Goal: Information Seeking & Learning: Compare options

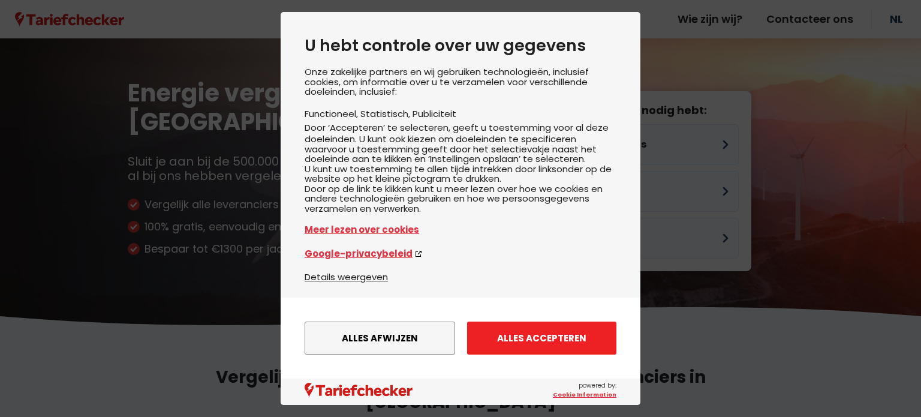
click at [575, 337] on button "Alles accepteren" at bounding box center [541, 337] width 149 height 33
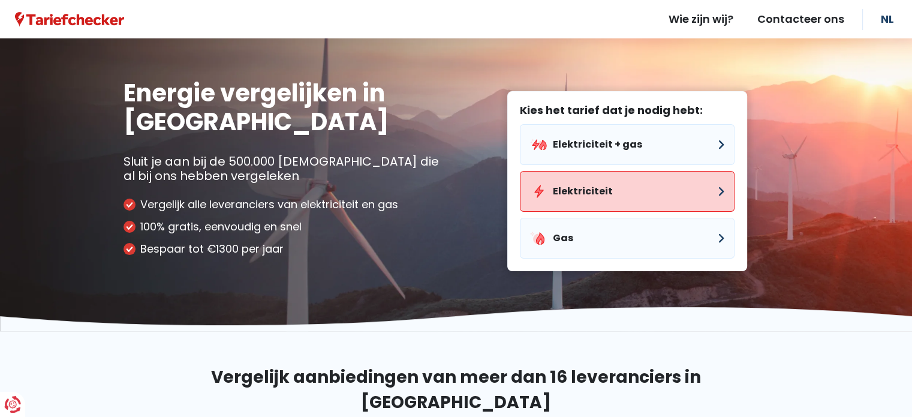
click at [717, 191] on button "Elektriciteit" at bounding box center [627, 191] width 215 height 41
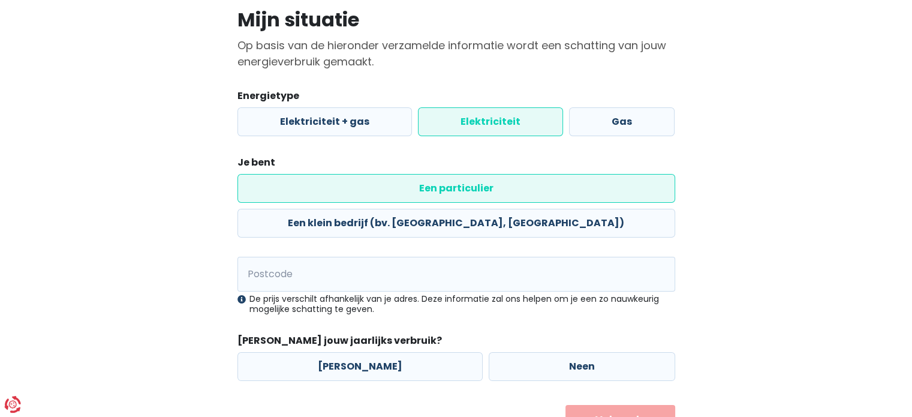
scroll to position [112, 0]
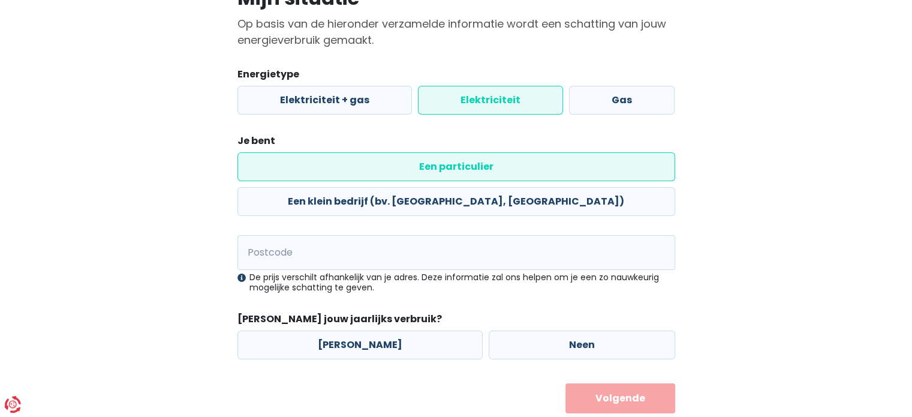
click at [712, 95] on div "Mijn situatie Op basis van de hieronder verzamelde informatie wordt een schatti…" at bounding box center [455, 197] width 683 height 432
click at [400, 235] on input "Postcode" at bounding box center [455, 252] width 437 height 35
type input "2000"
click at [171, 32] on div "Mijn situatie Op basis van de hieronder verzamelde informatie wordt een schatti…" at bounding box center [455, 197] width 683 height 432
click at [547, 330] on label "Neen" at bounding box center [581, 344] width 186 height 29
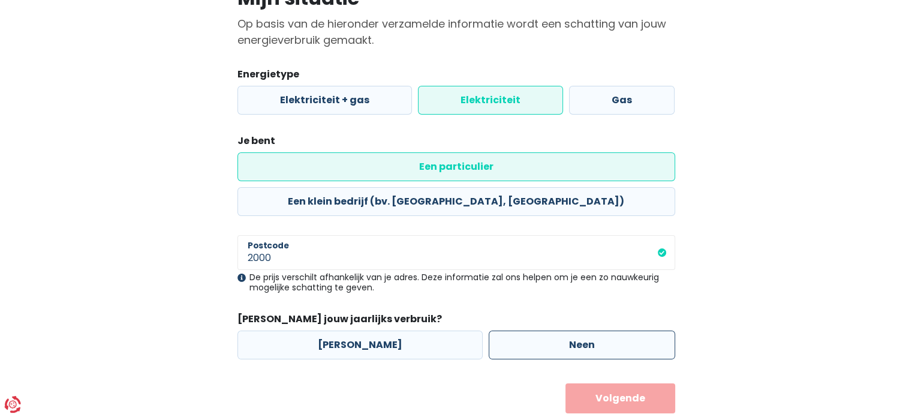
click at [547, 330] on input "Neen" at bounding box center [581, 344] width 186 height 29
radio input "true"
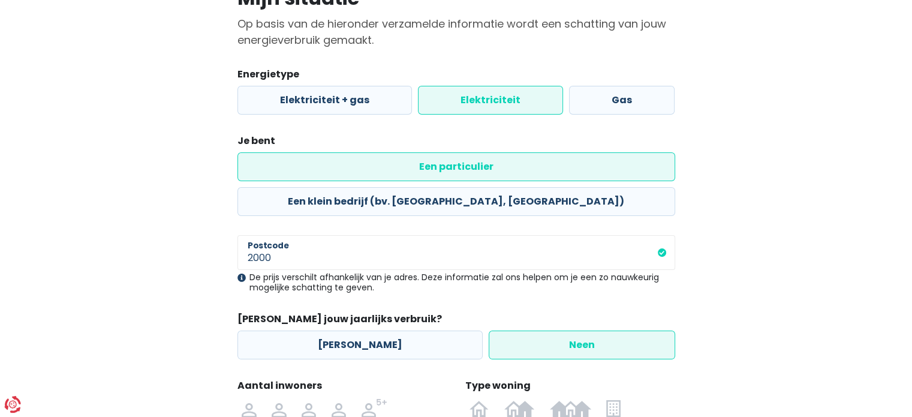
scroll to position [238, 0]
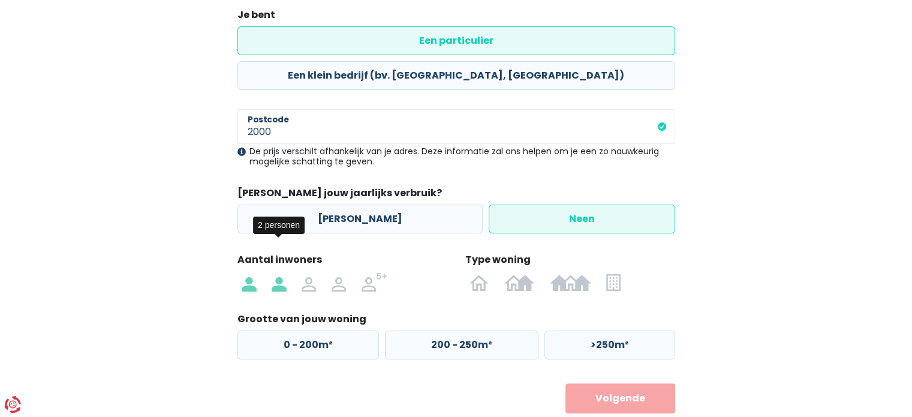
click at [279, 272] on img at bounding box center [278, 281] width 14 height 19
click at [279, 272] on input "radio" at bounding box center [279, 281] width 30 height 19
radio input "true"
click at [610, 272] on img at bounding box center [613, 281] width 14 height 19
click at [610, 272] on input "radio" at bounding box center [613, 281] width 29 height 19
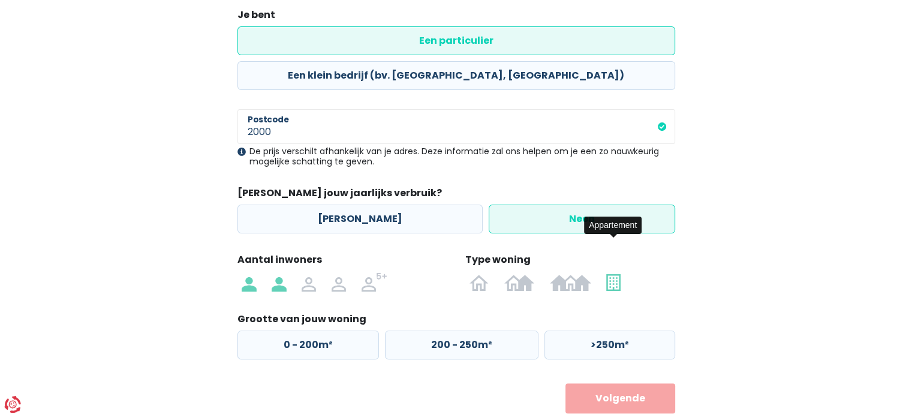
radio input "true"
click at [327, 330] on label "0 - 50m²" at bounding box center [307, 344] width 140 height 29
click at [327, 330] on input "0 - 50m²" at bounding box center [307, 344] width 140 height 29
radio input "true"
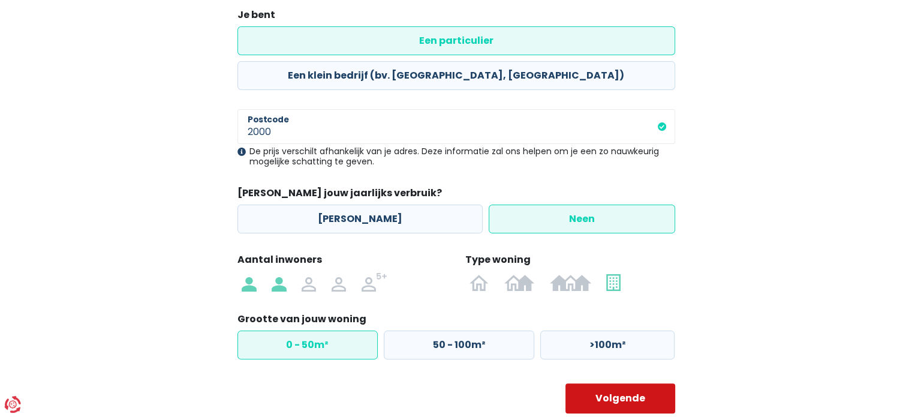
click at [640, 383] on button "Volgende" at bounding box center [620, 398] width 110 height 30
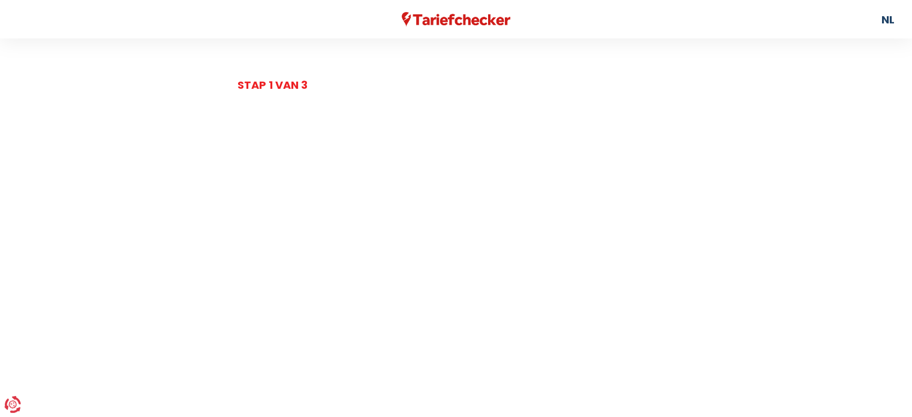
select select
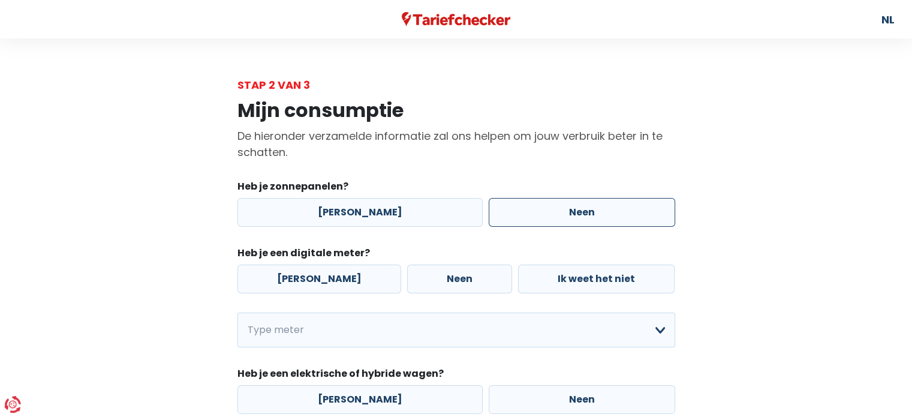
click at [607, 210] on label "Neen" at bounding box center [581, 212] width 186 height 29
click at [607, 210] on input "Neen" at bounding box center [581, 212] width 186 height 29
radio input "true"
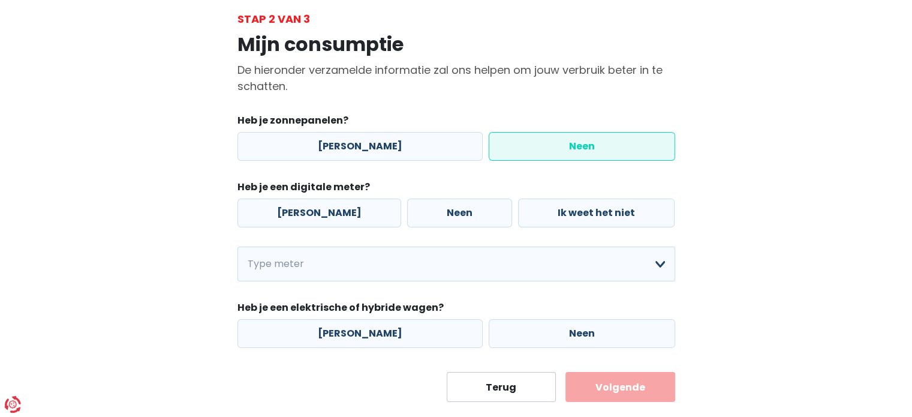
scroll to position [89, 0]
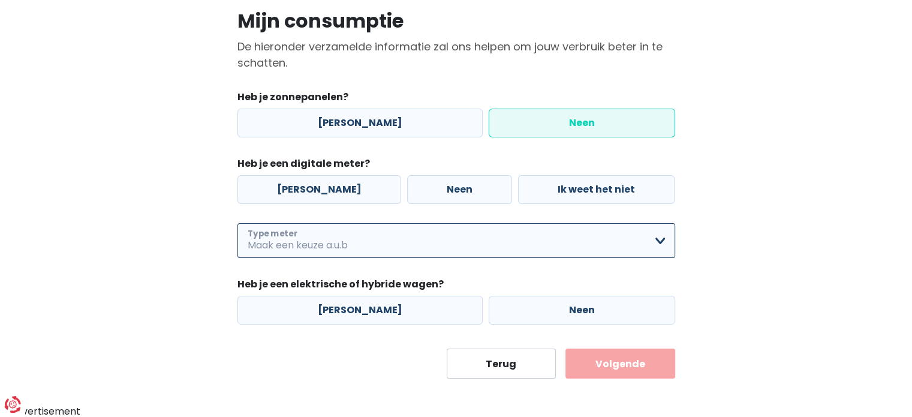
click at [650, 243] on select "Enkelvoudig Tweevoudig Enkelvoudig + uitsluitend nachttarief Tweevoudig + uitsl…" at bounding box center [455, 240] width 437 height 35
click at [660, 239] on select "Enkelvoudig Tweevoudig Enkelvoudig + uitsluitend nachttarief Tweevoudig + uitsl…" at bounding box center [455, 240] width 437 height 35
click at [657, 246] on select "Enkelvoudig Tweevoudig Enkelvoudig + uitsluitend nachttarief Tweevoudig + uitsl…" at bounding box center [455, 240] width 437 height 35
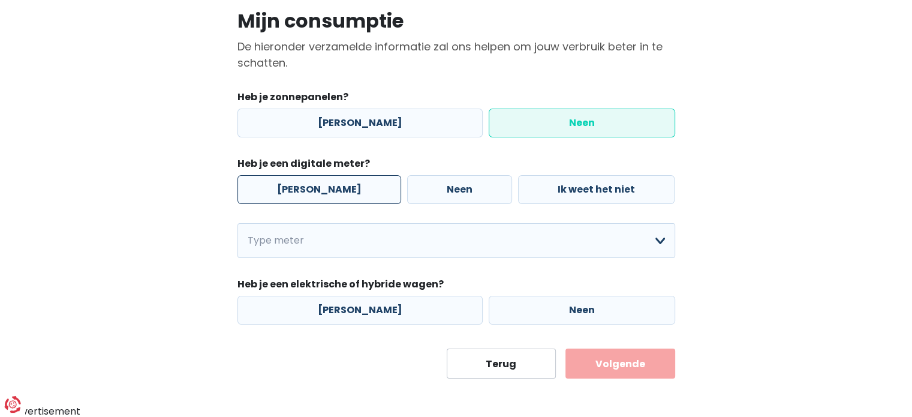
click at [286, 194] on label "[PERSON_NAME]" at bounding box center [319, 189] width 164 height 29
click at [286, 194] on input "[PERSON_NAME]" at bounding box center [319, 189] width 164 height 29
radio input "true"
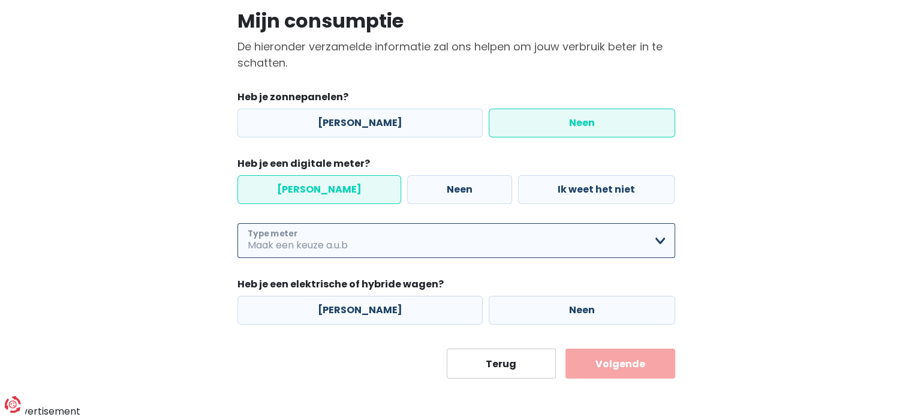
click at [660, 237] on select "Enkelvoudig Tweevoudig Enkelvoudig + uitsluitend nachttarief Tweevoudig + uitsl…" at bounding box center [455, 240] width 437 height 35
click at [237, 223] on select "Enkelvoudig Tweevoudig Enkelvoudig + uitsluitend nachttarief Tweevoudig + uitsl…" at bounding box center [455, 240] width 437 height 35
select select "day_single_rate"
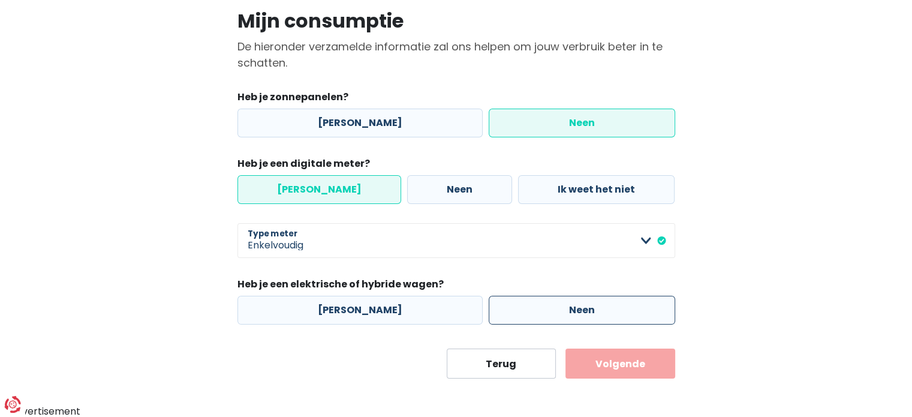
click at [602, 312] on label "Neen" at bounding box center [581, 309] width 186 height 29
click at [602, 312] on input "Neen" at bounding box center [581, 309] width 186 height 29
radio input "true"
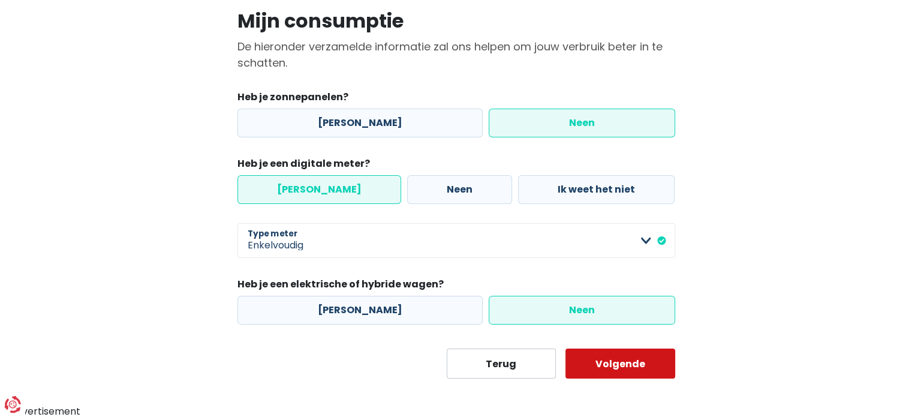
click at [633, 365] on button "Volgende" at bounding box center [620, 363] width 110 height 30
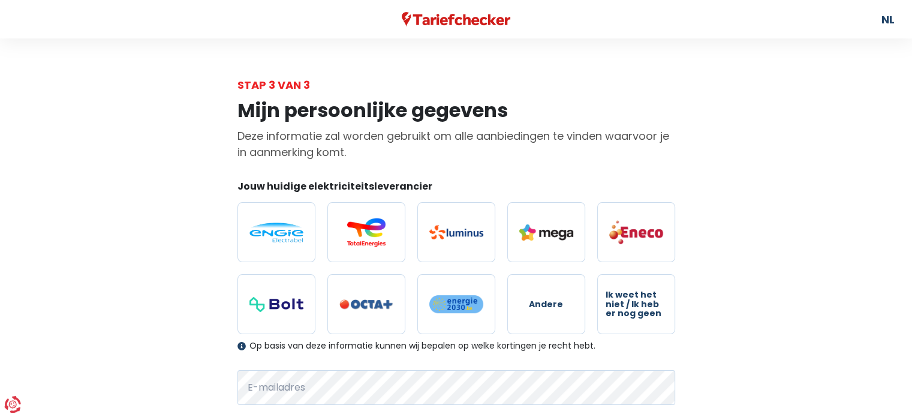
scroll to position [140, 0]
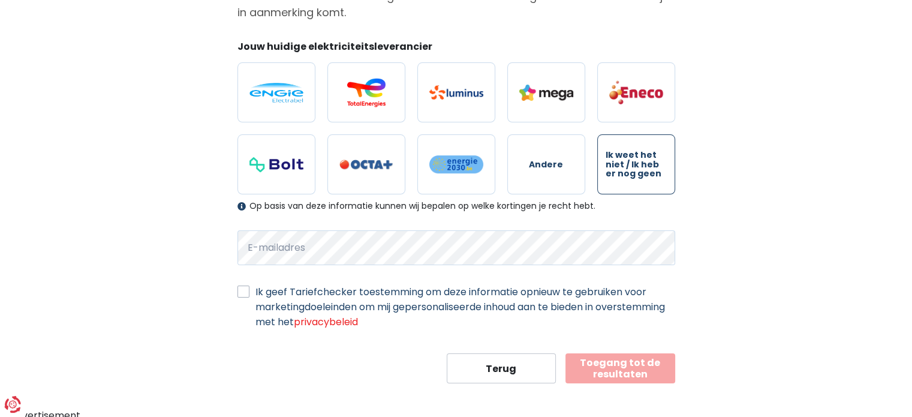
click at [639, 164] on span "Ik weet het niet / Ik heb er nog geen" at bounding box center [635, 164] width 61 height 28
click at [639, 164] on input "Ik weet het niet / Ik heb er nog geen" at bounding box center [636, 164] width 78 height 60
radio input "true"
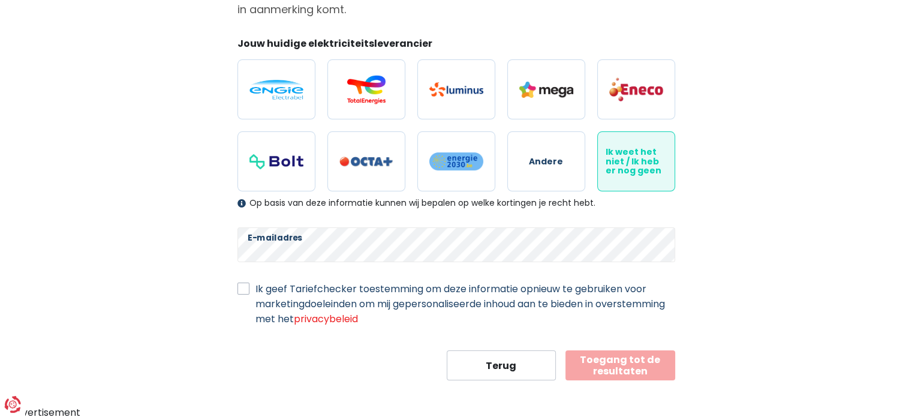
click at [255, 288] on label "Ik geef Tariefchecker toestemming om deze informatie opnieuw te gebruiken voor …" at bounding box center [465, 303] width 420 height 45
click at [242, 288] on input "Ik geef Tariefchecker toestemming om deze informatie opnieuw te gebruiken voor …" at bounding box center [243, 287] width 12 height 12
checkbox input "true"
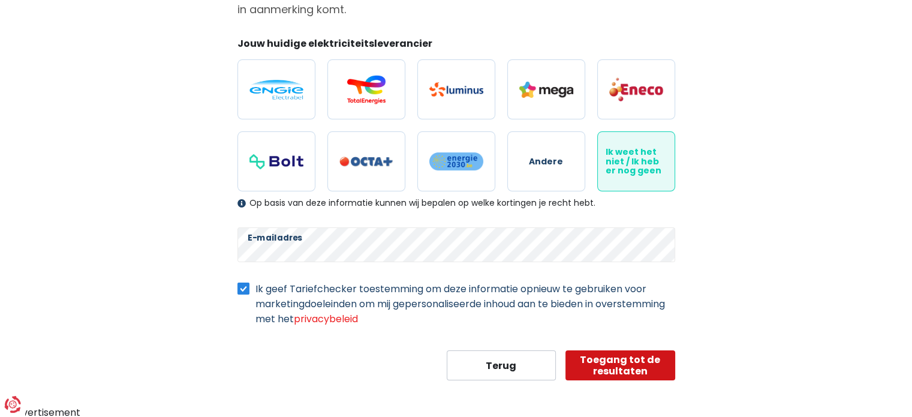
click at [626, 361] on button "Toegang tot de resultaten" at bounding box center [620, 365] width 110 height 30
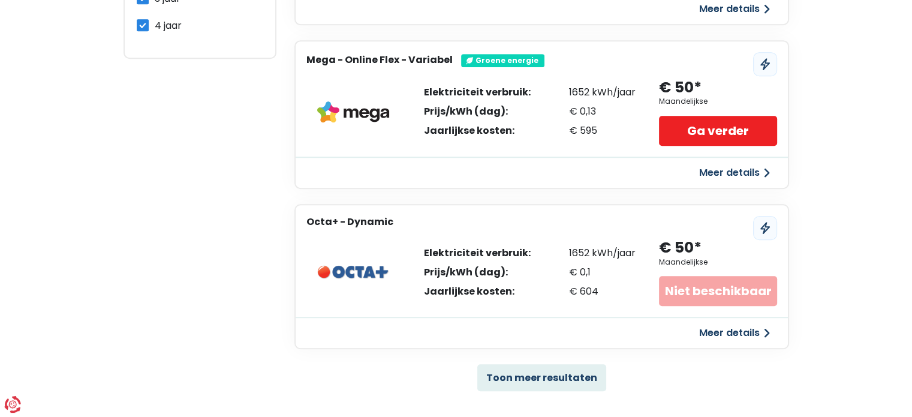
scroll to position [917, 0]
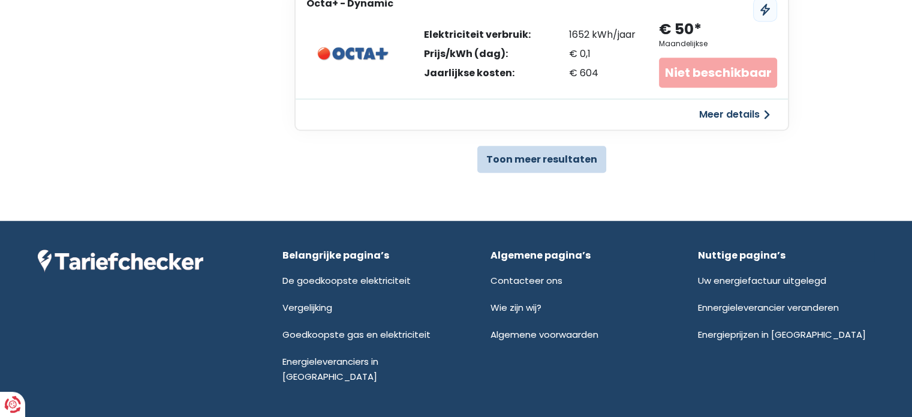
click at [575, 158] on button "Toon meer resultaten" at bounding box center [541, 159] width 129 height 27
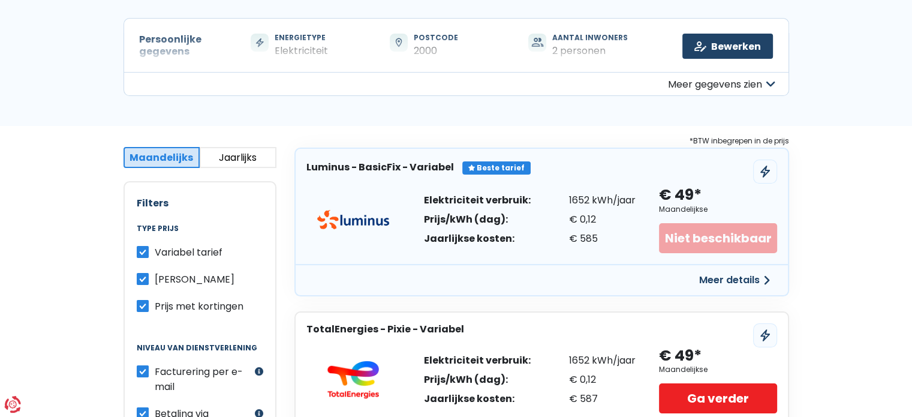
scroll to position [140, 0]
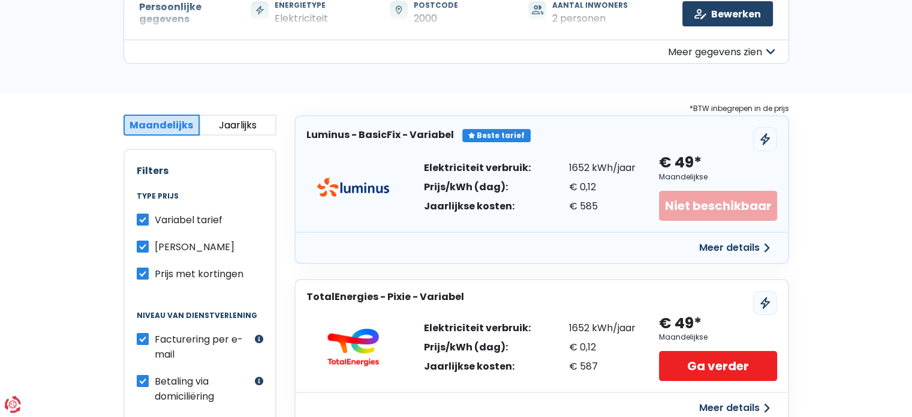
drag, startPoint x: 692, startPoint y: 105, endPoint x: 814, endPoint y: 102, distance: 121.7
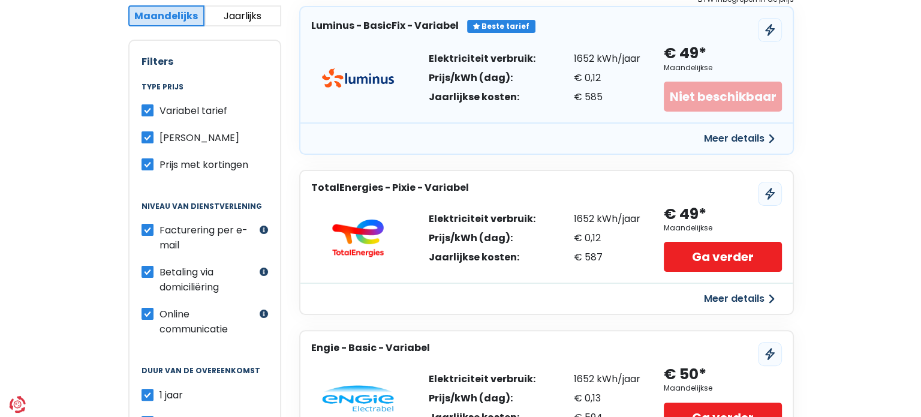
scroll to position [249, 0]
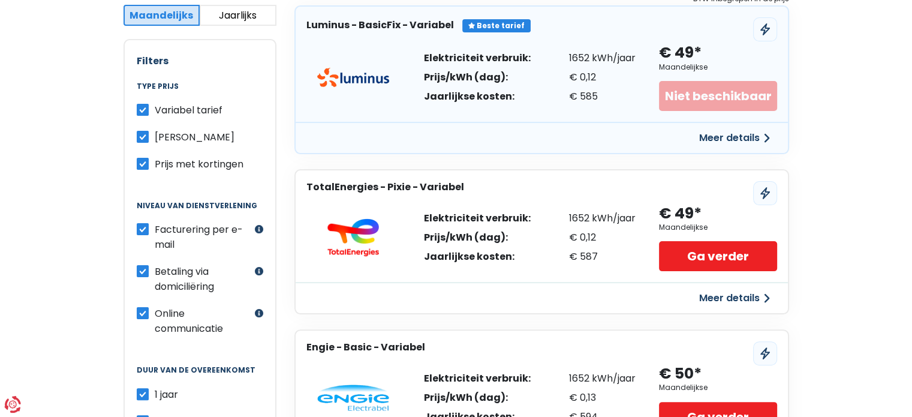
click at [750, 294] on button "Meer details" at bounding box center [734, 298] width 85 height 22
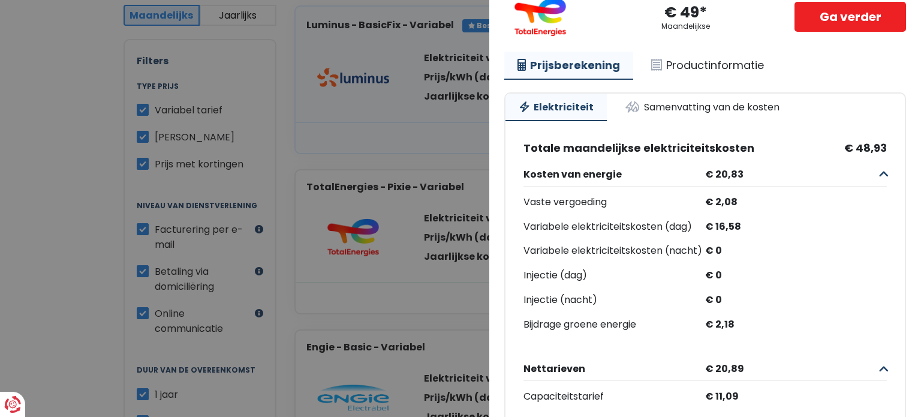
scroll to position [76, 0]
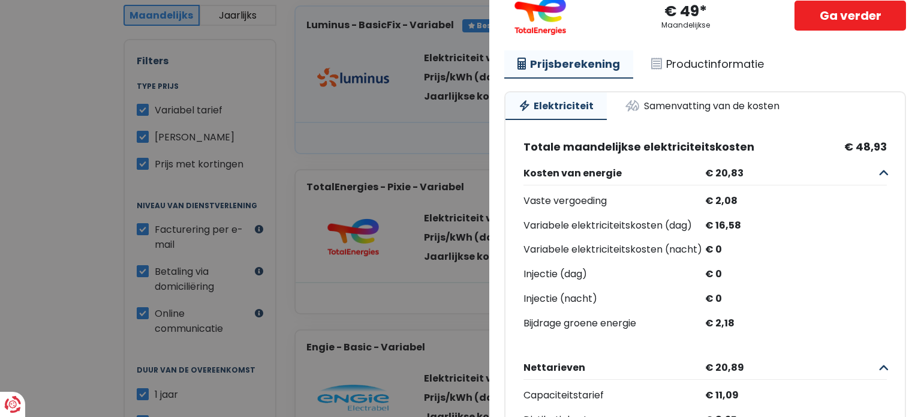
click at [389, 186] on Variabel "Plus de détails - TotalEnergies × TotalEnergies - Pixie - Variabel € 49* Maande…" at bounding box center [460, 208] width 921 height 417
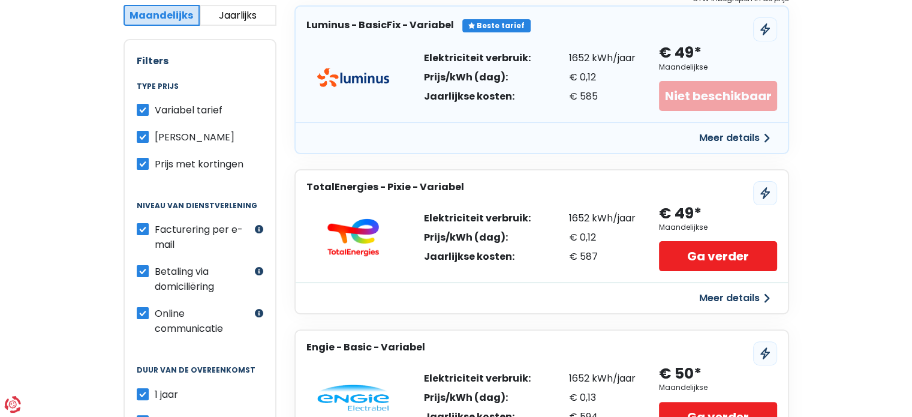
click at [763, 138] on button "Meer details" at bounding box center [734, 138] width 85 height 22
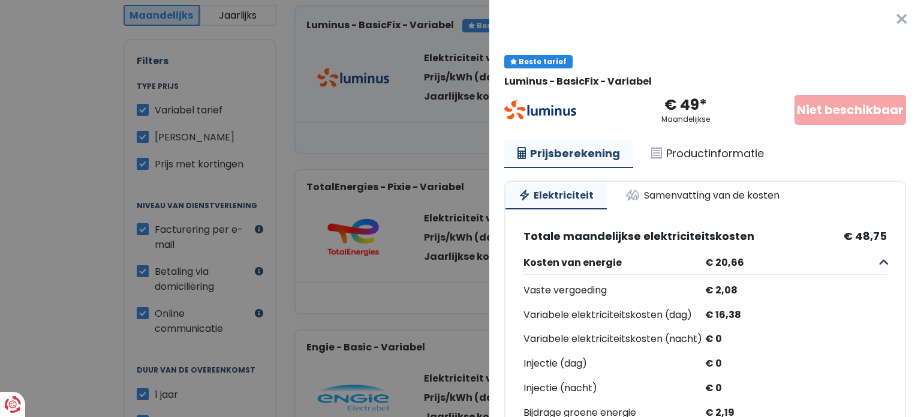
scroll to position [40, 0]
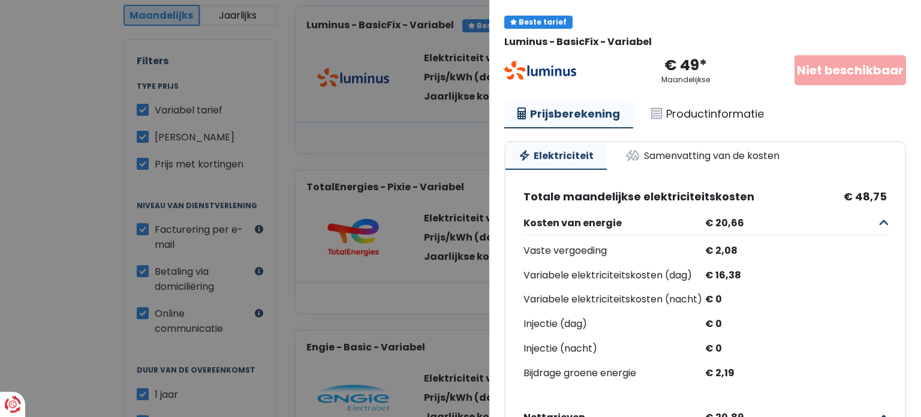
click at [816, 71] on div "Niet beschikbaar" at bounding box center [849, 70] width 111 height 30
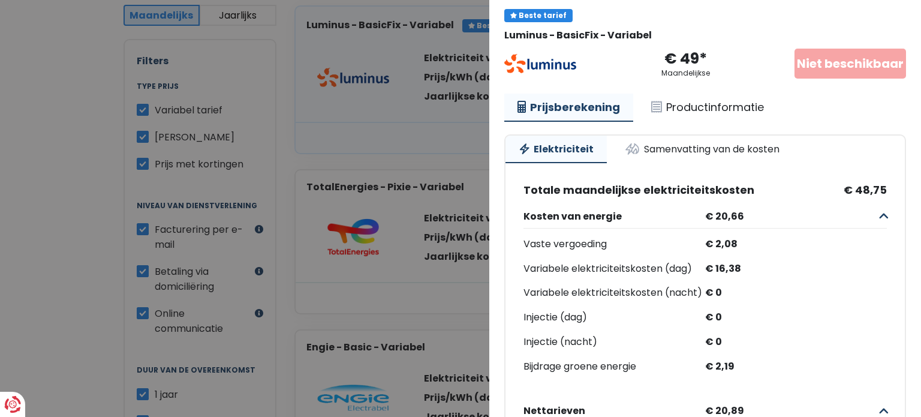
scroll to position [0, 0]
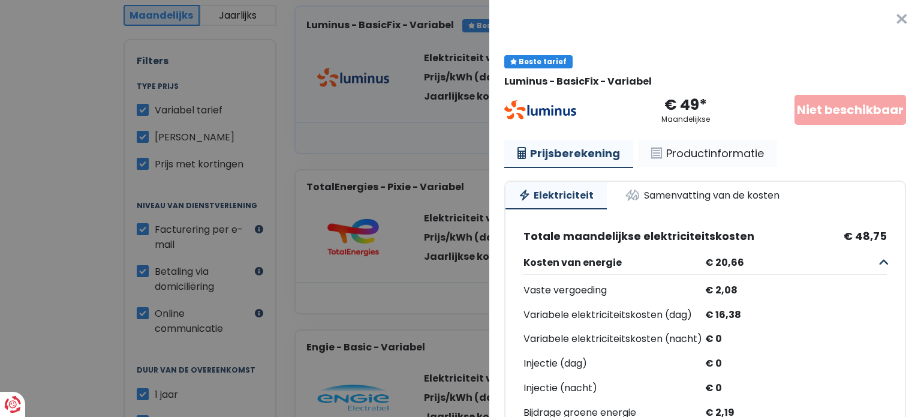
click at [718, 151] on link "Productinformatie" at bounding box center [707, 154] width 139 height 28
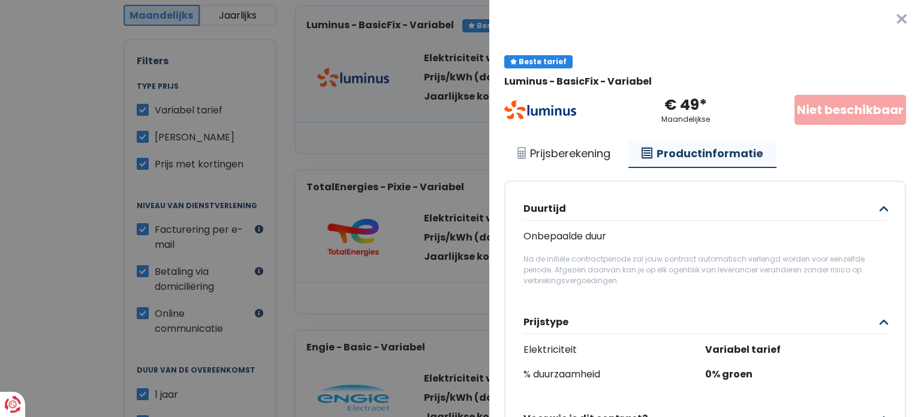
click at [377, 138] on Variabel "Plus de détails - Luminus × Beste tarief Luminus - BasicFix - Variabel € 49* Ma…" at bounding box center [460, 208] width 921 height 417
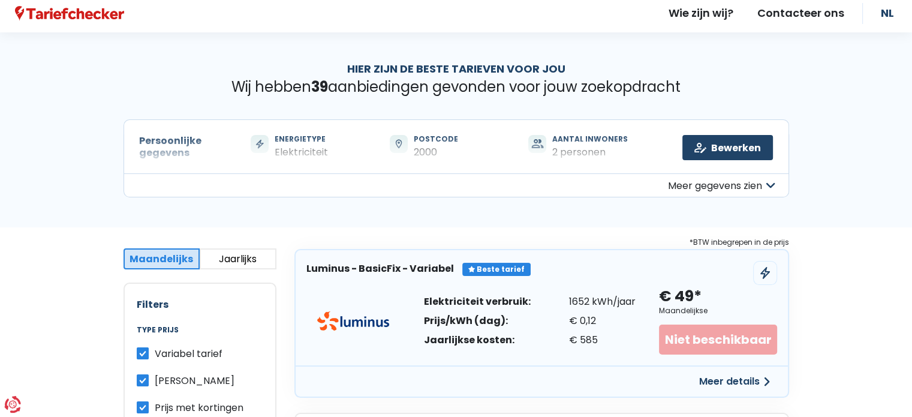
scroll to position [5, 0]
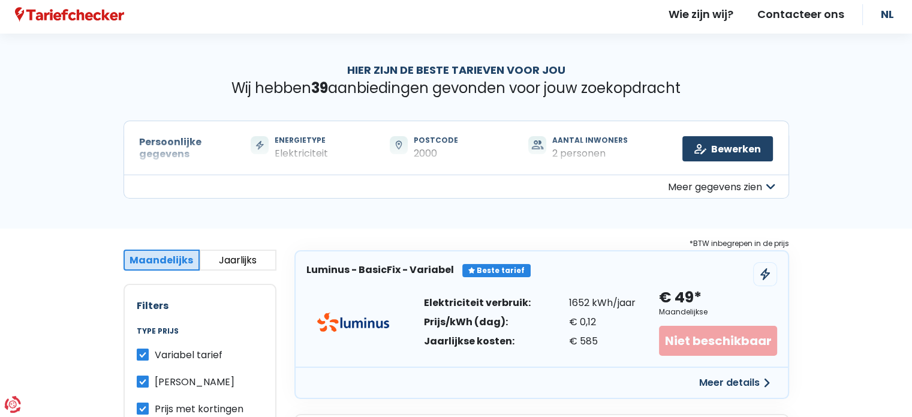
click at [377, 174] on button "Meer gegevens zien" at bounding box center [455, 186] width 665 height 24
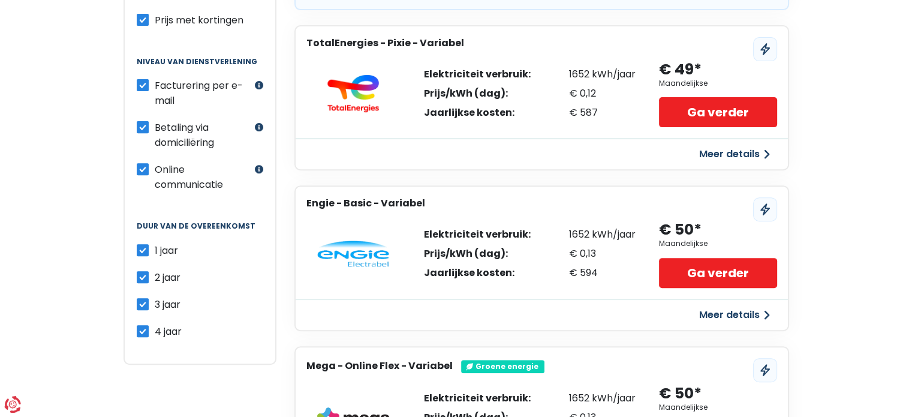
scroll to position [523, 0]
